Goal: Task Accomplishment & Management: Manage account settings

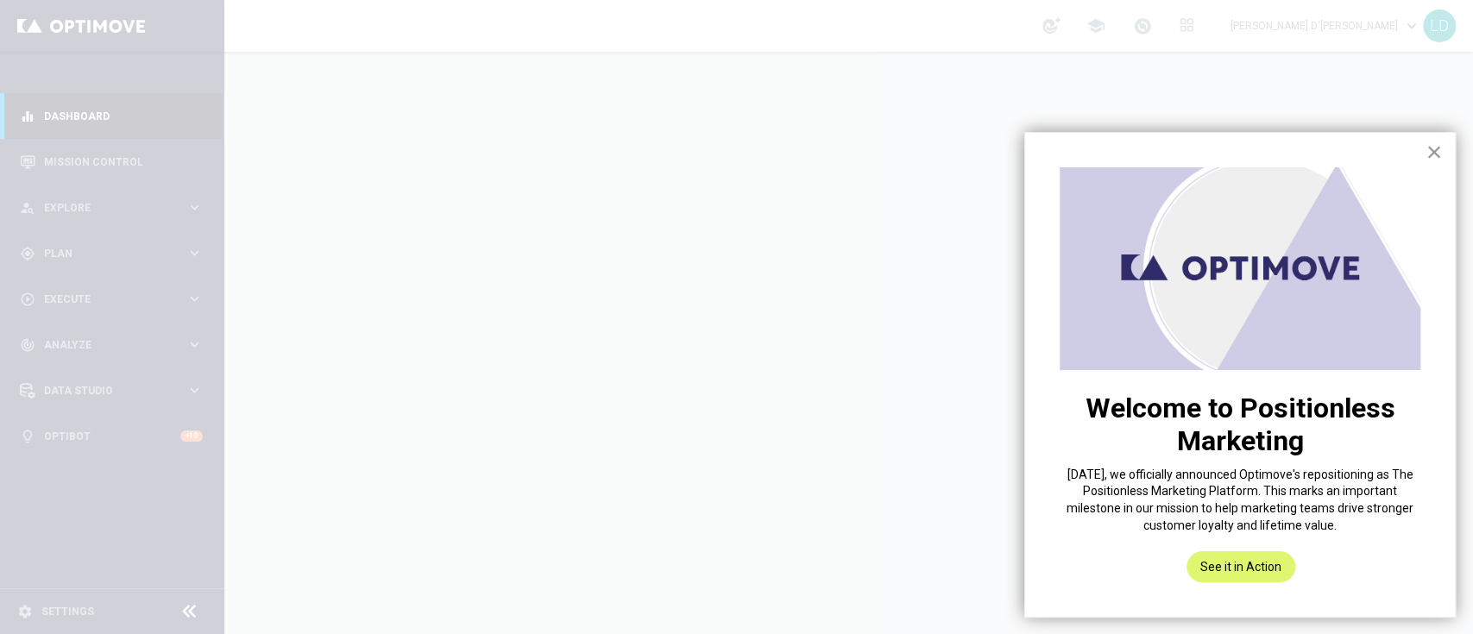
click at [1436, 155] on button "×" at bounding box center [1433, 152] width 16 height 28
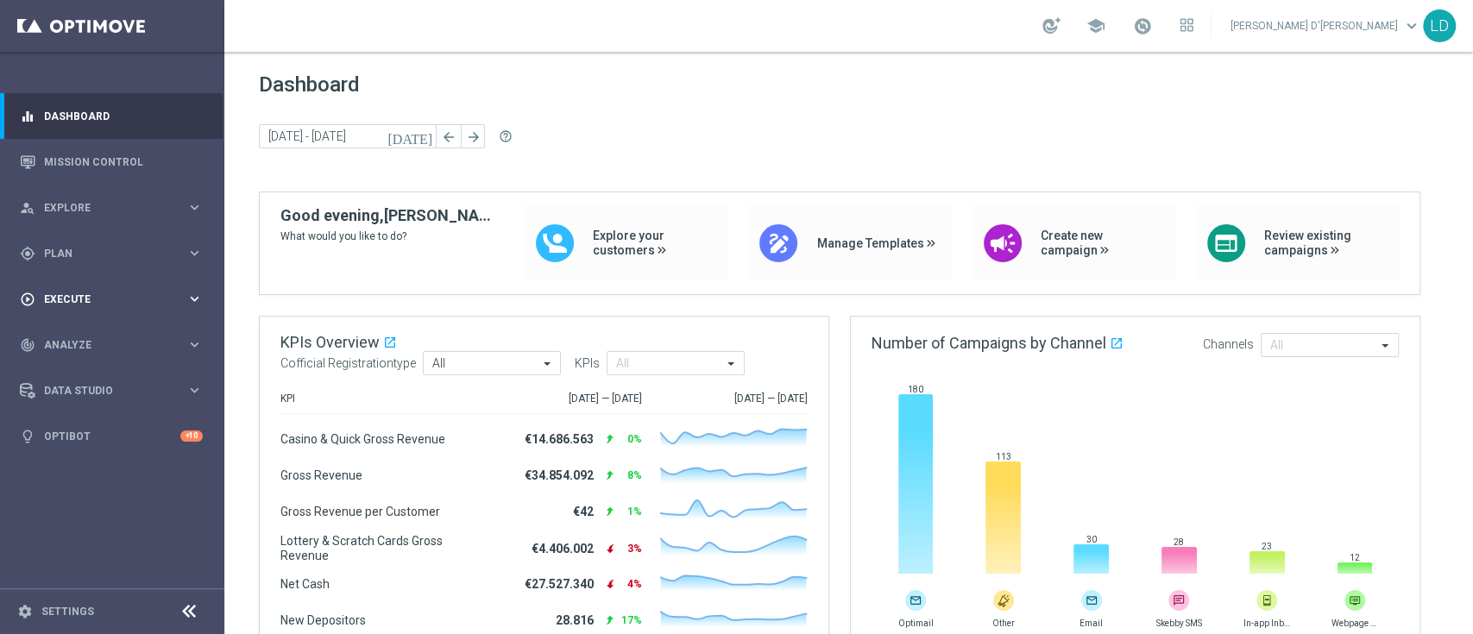
click at [95, 300] on span "Execute" at bounding box center [115, 299] width 142 height 10
click at [99, 248] on span "Plan" at bounding box center [115, 253] width 142 height 10
click at [98, 289] on link "Target Groups" at bounding box center [112, 289] width 135 height 14
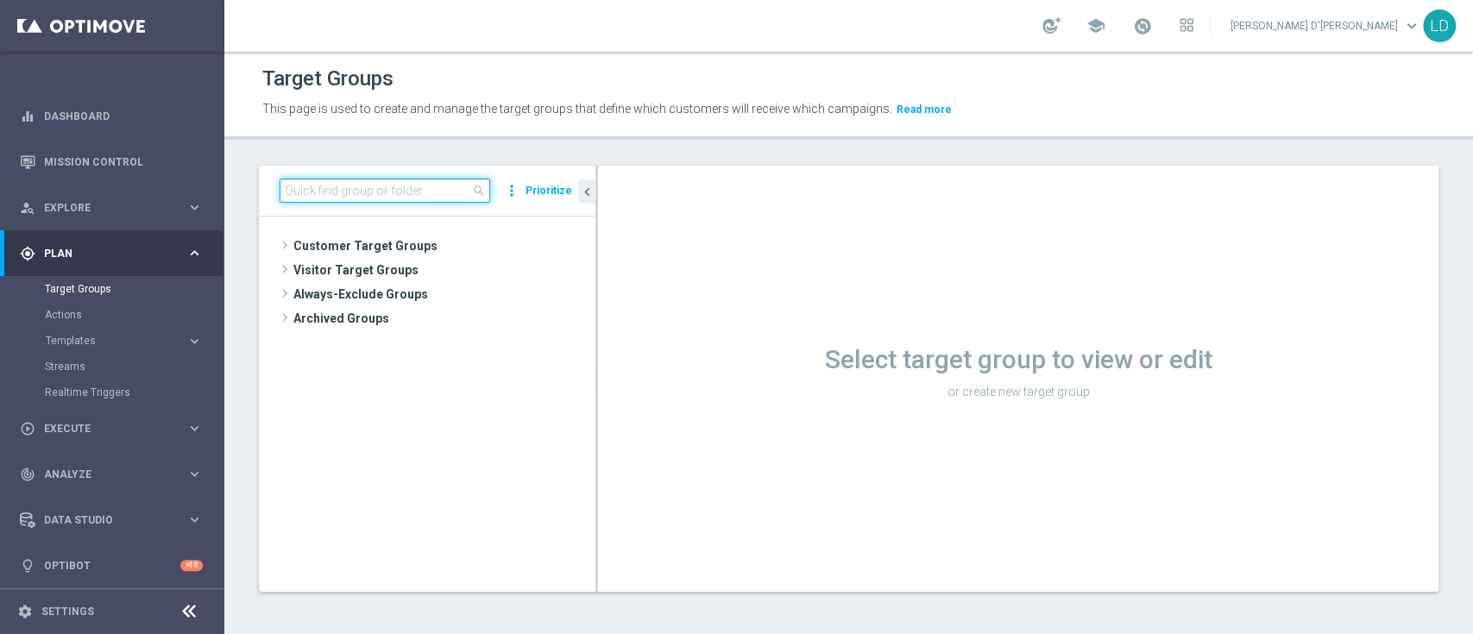
click at [332, 193] on input at bounding box center [385, 191] width 210 height 24
paste input "INATTIVI M05 - non applicare regole 27.05"
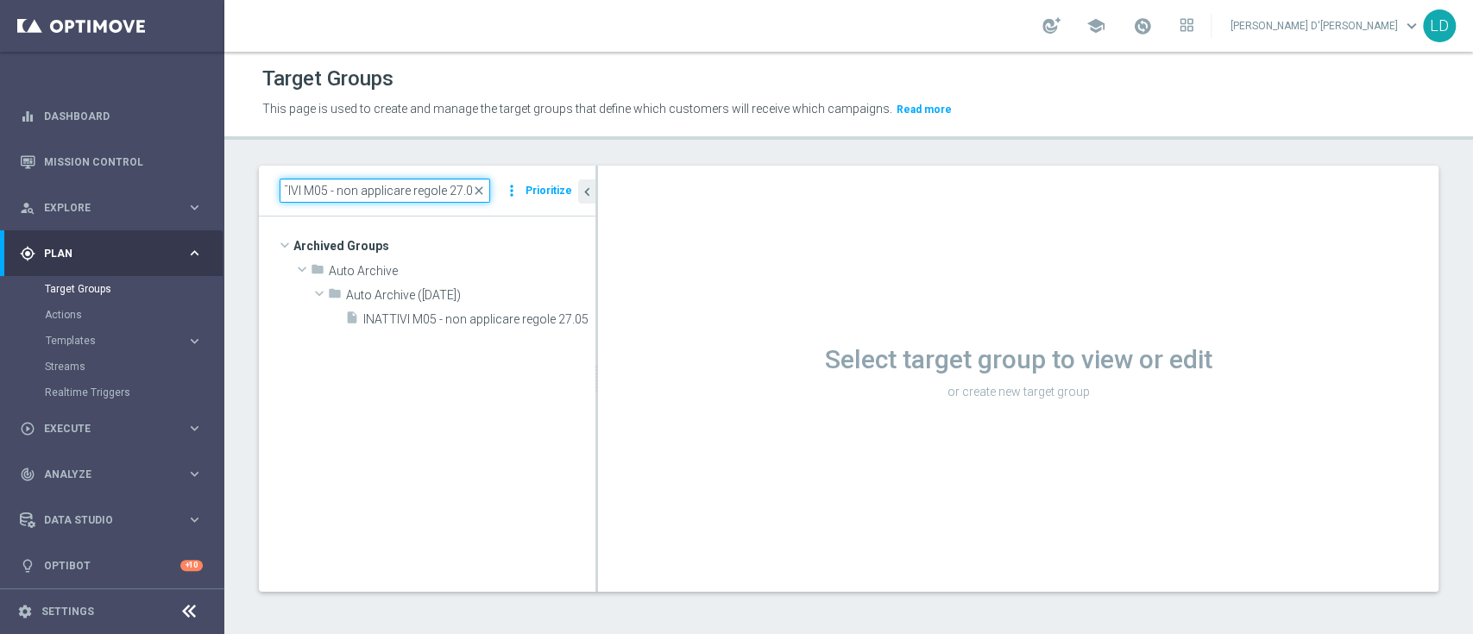
type input "INATTIVI M05 - non applicare regole 27.05"
click at [446, 324] on span "INATTIVI M05 - non applicare regole 27.05" at bounding box center [459, 319] width 193 height 15
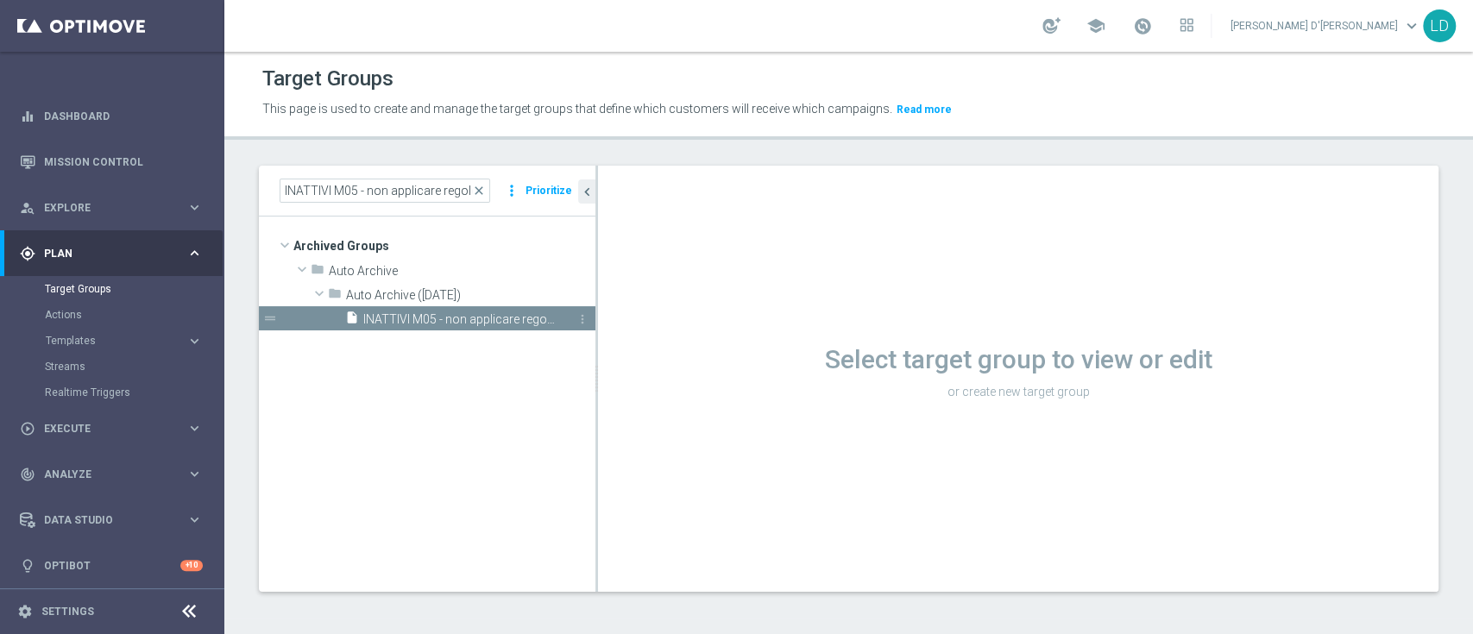
click at [473, 319] on span "INATTIVI M05 - non applicare regole 27.05" at bounding box center [459, 319] width 193 height 15
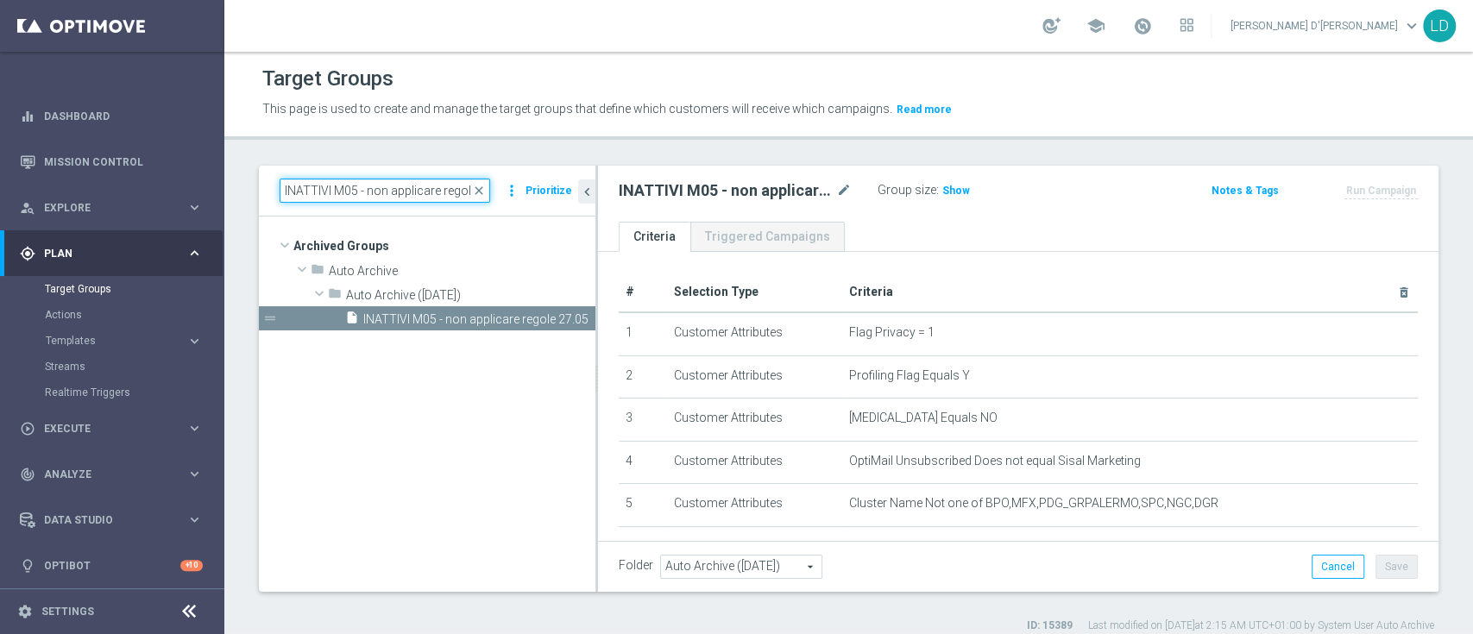
click at [456, 196] on input "INATTIVI M05 - non applicare regole 27.05" at bounding box center [385, 191] width 210 height 24
click at [481, 186] on span "close" at bounding box center [479, 191] width 14 height 14
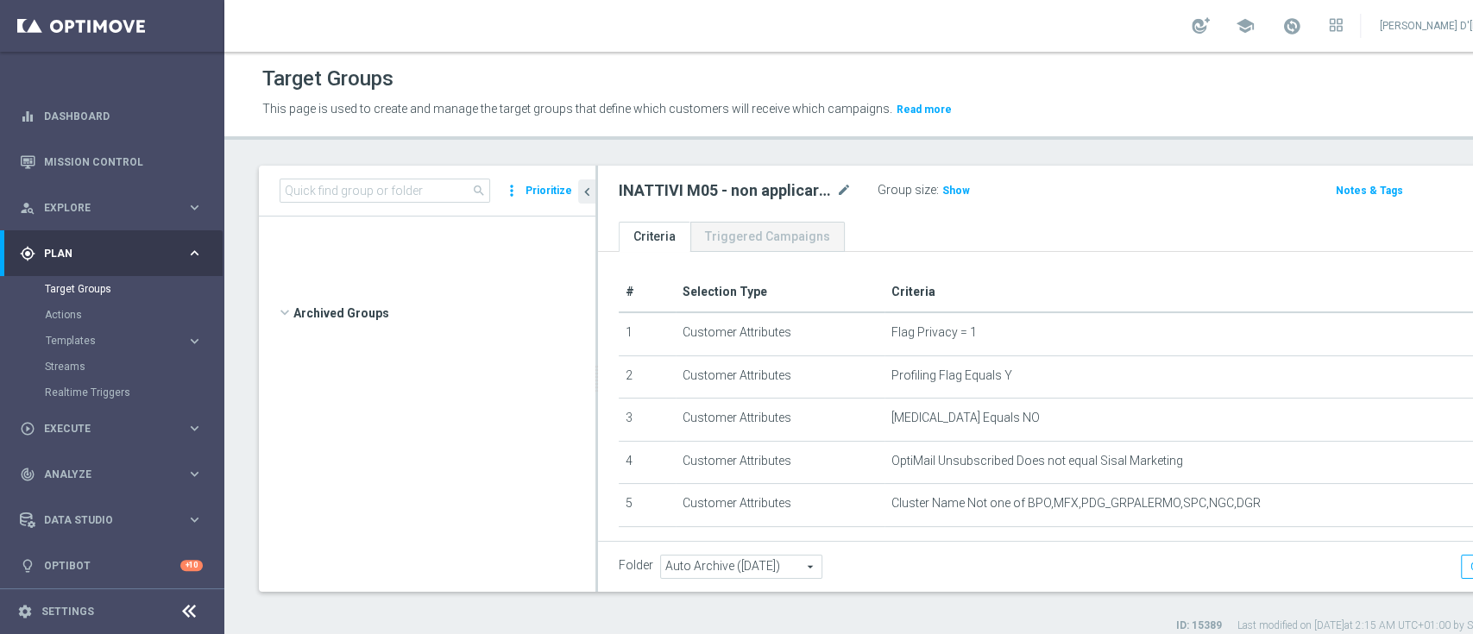
scroll to position [27065, 0]
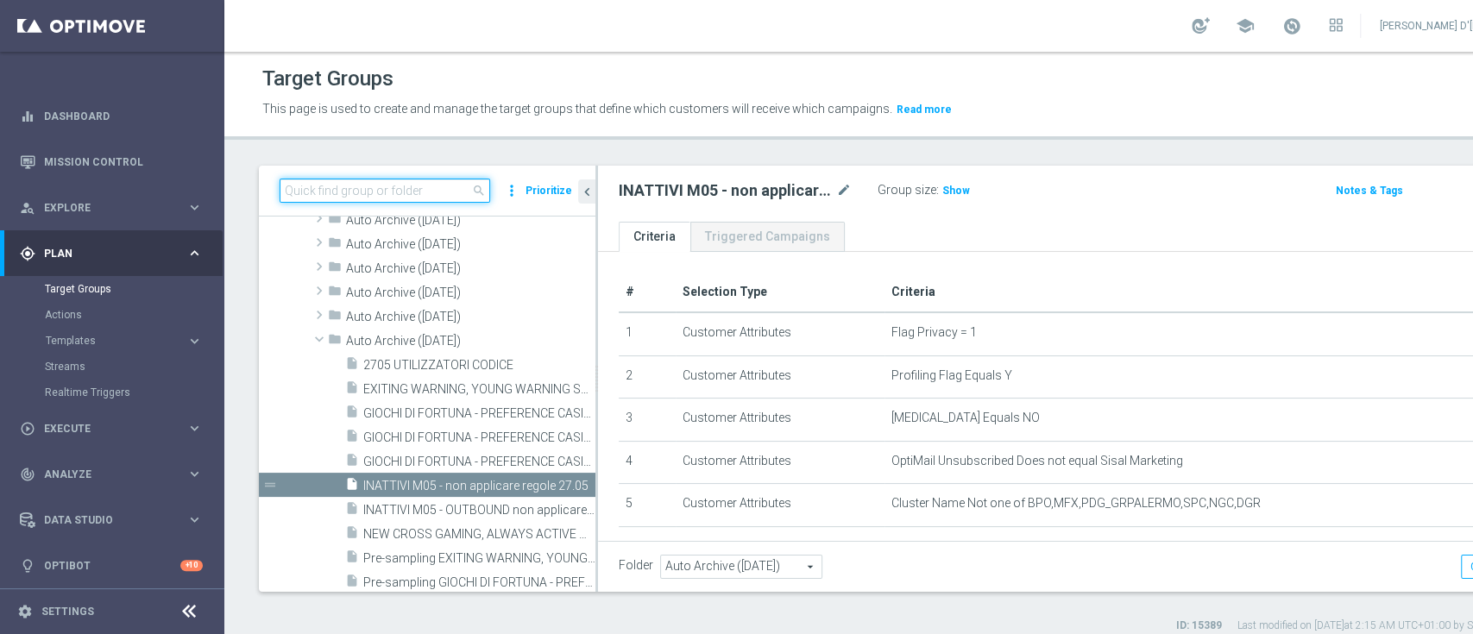
click at [428, 190] on input at bounding box center [385, 191] width 210 height 24
paste input "INATTIVI DI M05 - NON CONTATTABILI - NON APPLICARE REGOLE 13.05"
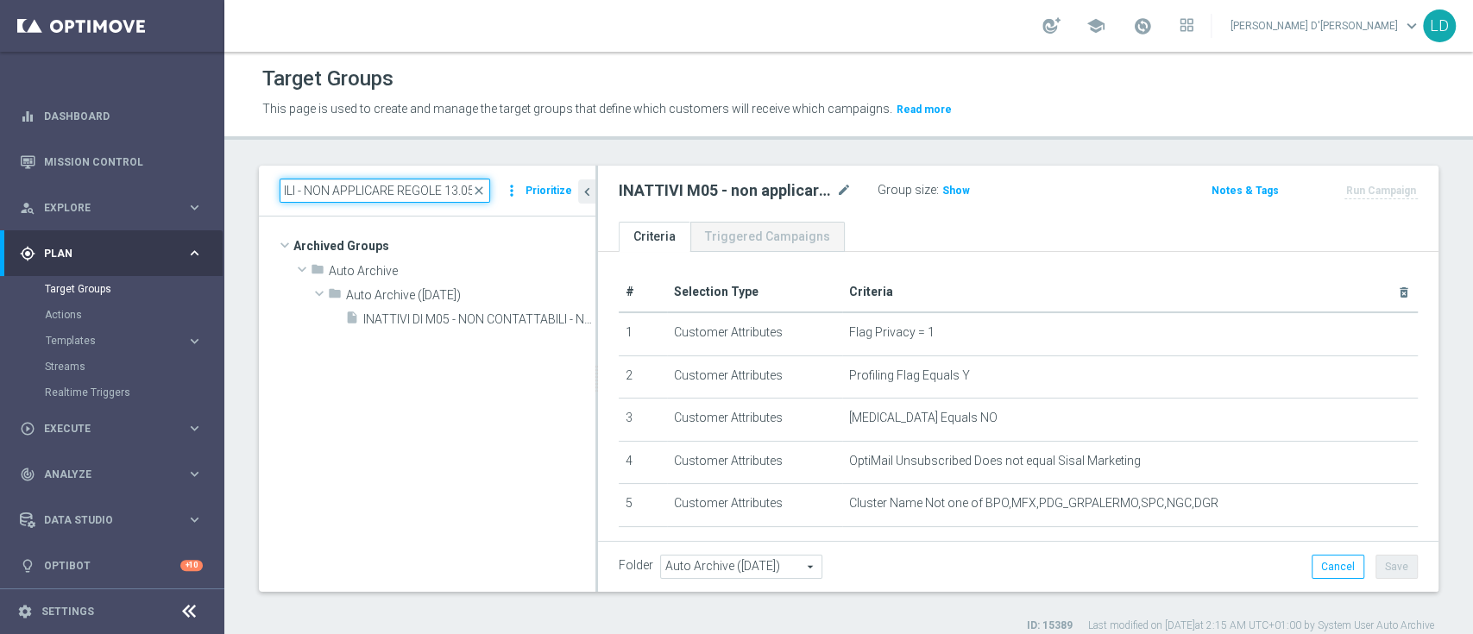
scroll to position [0, 0]
type input "INATTIVI DI M05 - NON CONTATTABILI - NON APPLICARE REGOLE 13.05"
click at [437, 320] on span "INATTIVI DI M05 - NON CONTATTABILI - NON APPLICARE REGOLE 13.05" at bounding box center [459, 319] width 193 height 15
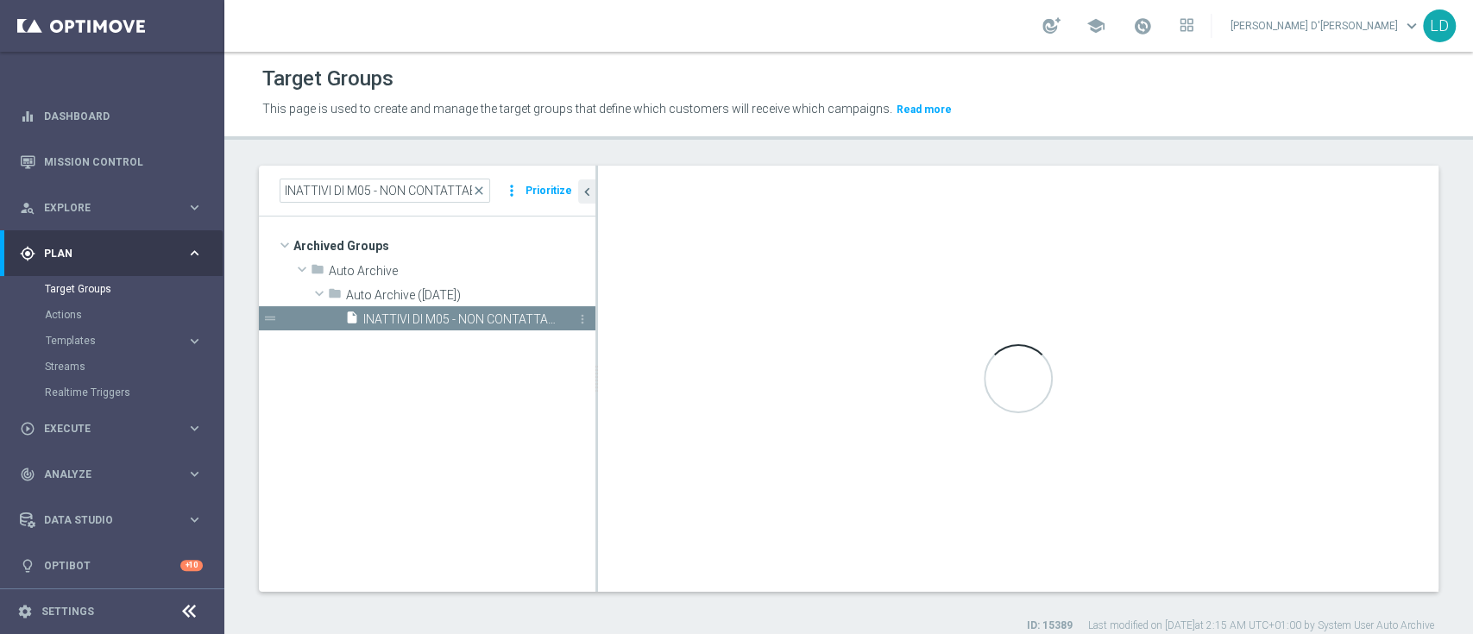
type textarea "(1 and 2 and 3 and 8 and 5 and 6 AND 7) or 4"
type input "Auto Archive ([DATE])"
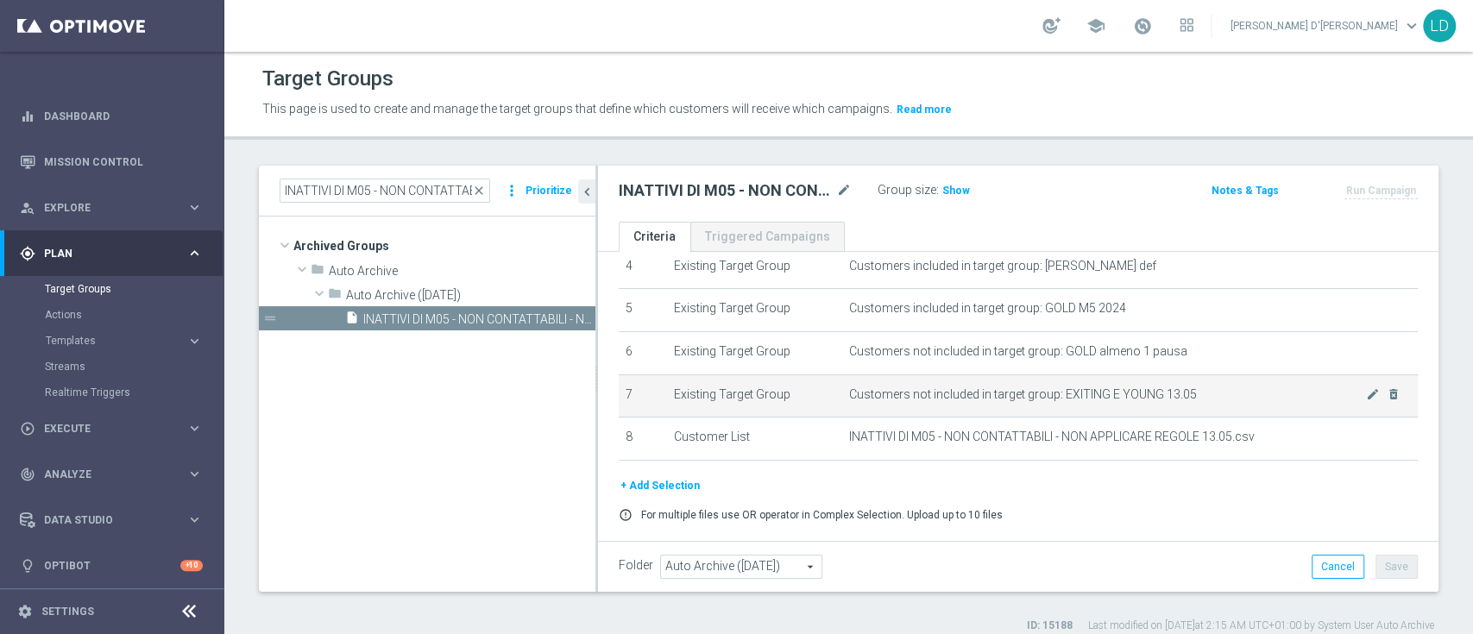
scroll to position [197, 0]
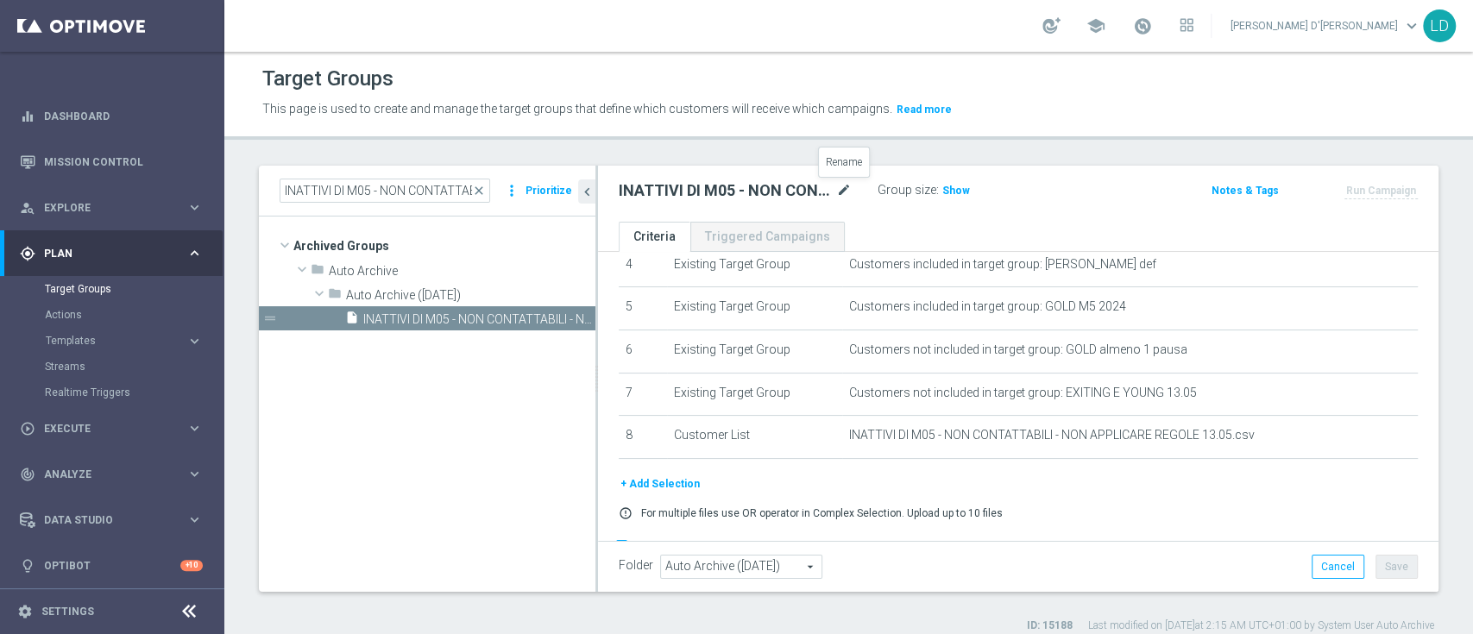
click at [845, 190] on icon "mode_edit" at bounding box center [844, 190] width 16 height 21
